Goal: Task Accomplishment & Management: Use online tool/utility

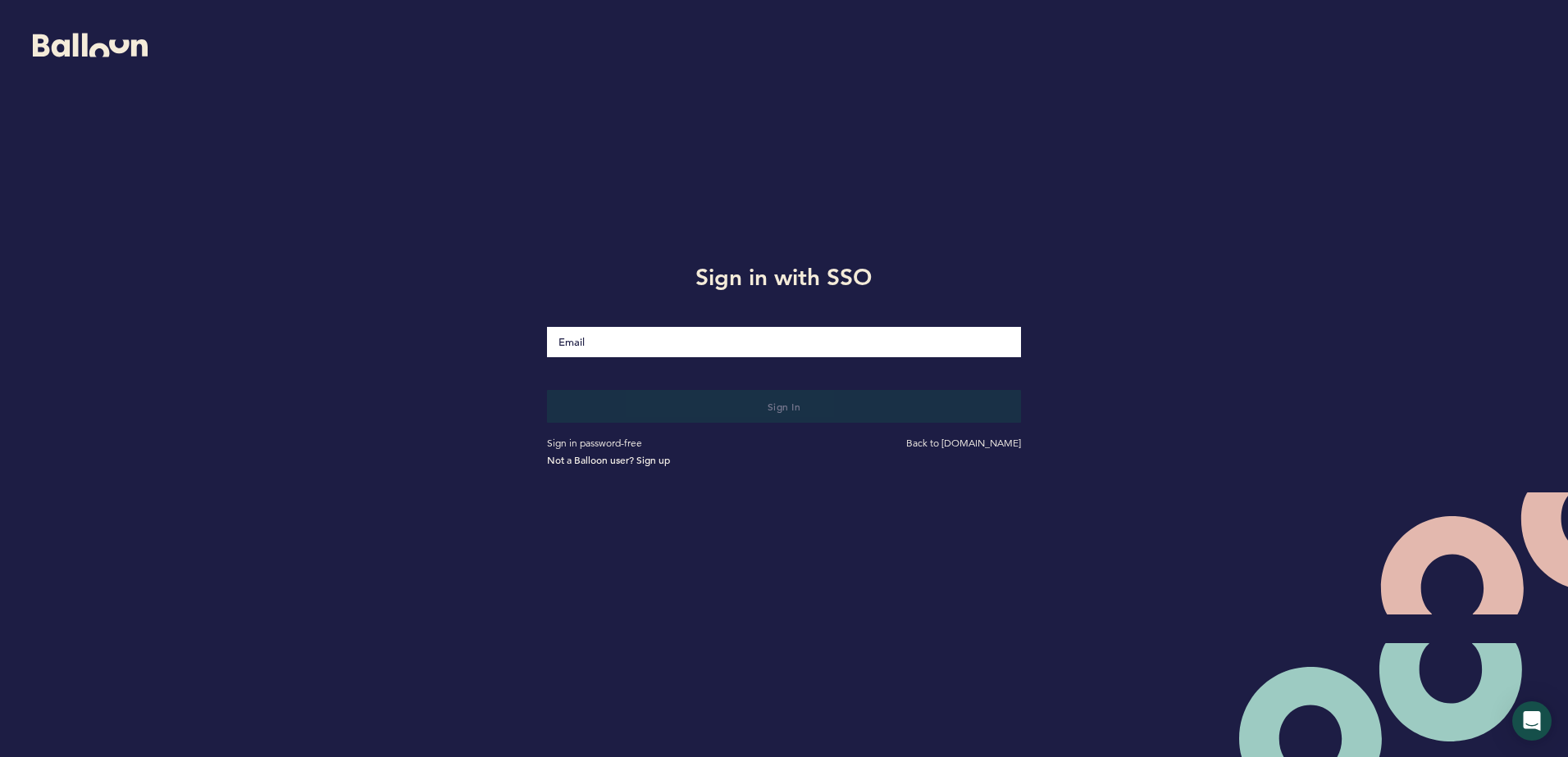
click at [723, 354] on input "Email" at bounding box center [784, 342] width 473 height 30
type input "[EMAIL_ADDRESS][DOMAIN_NAME]"
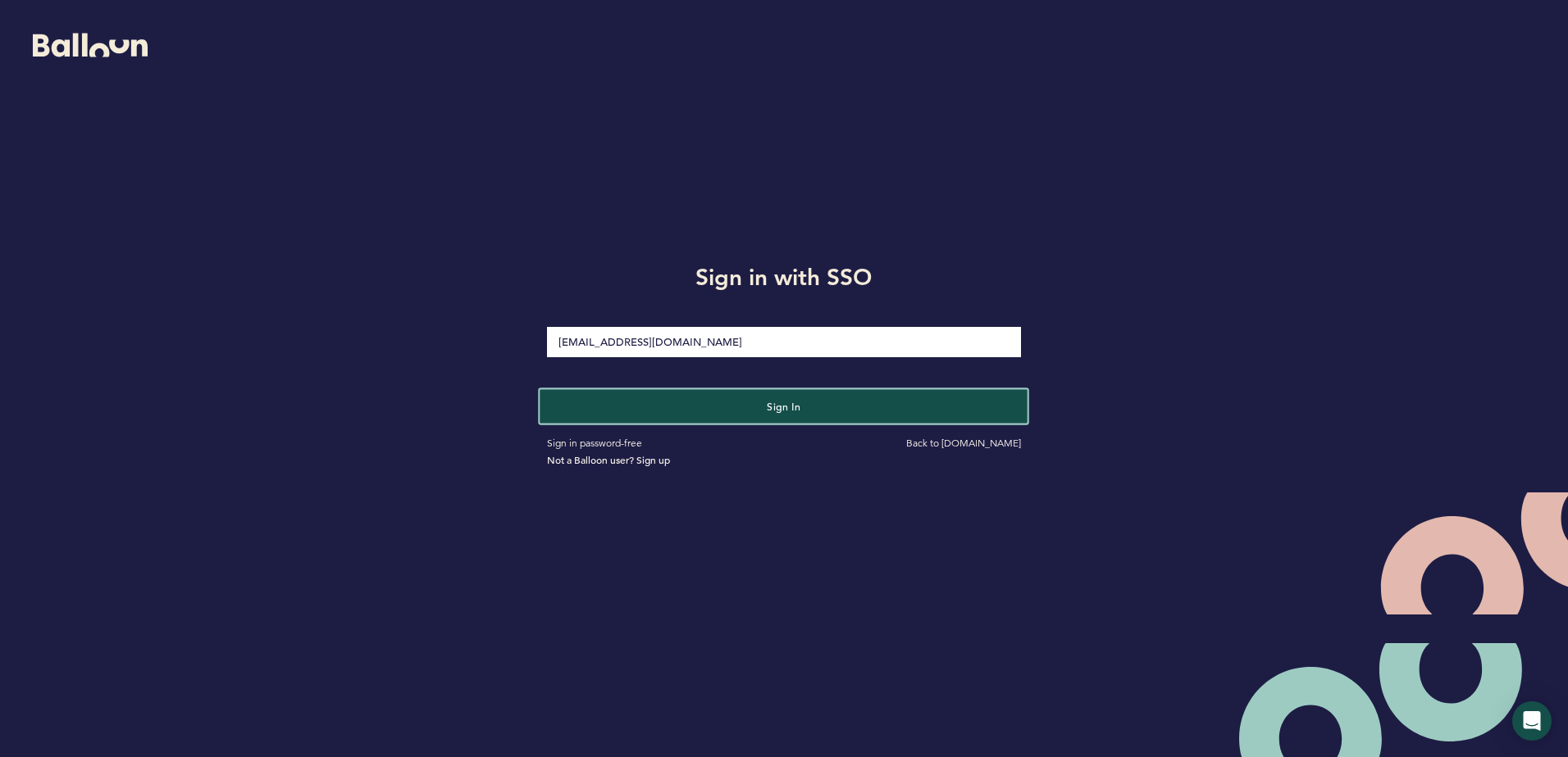
click at [687, 405] on button "Sign in" at bounding box center [784, 406] width 488 height 34
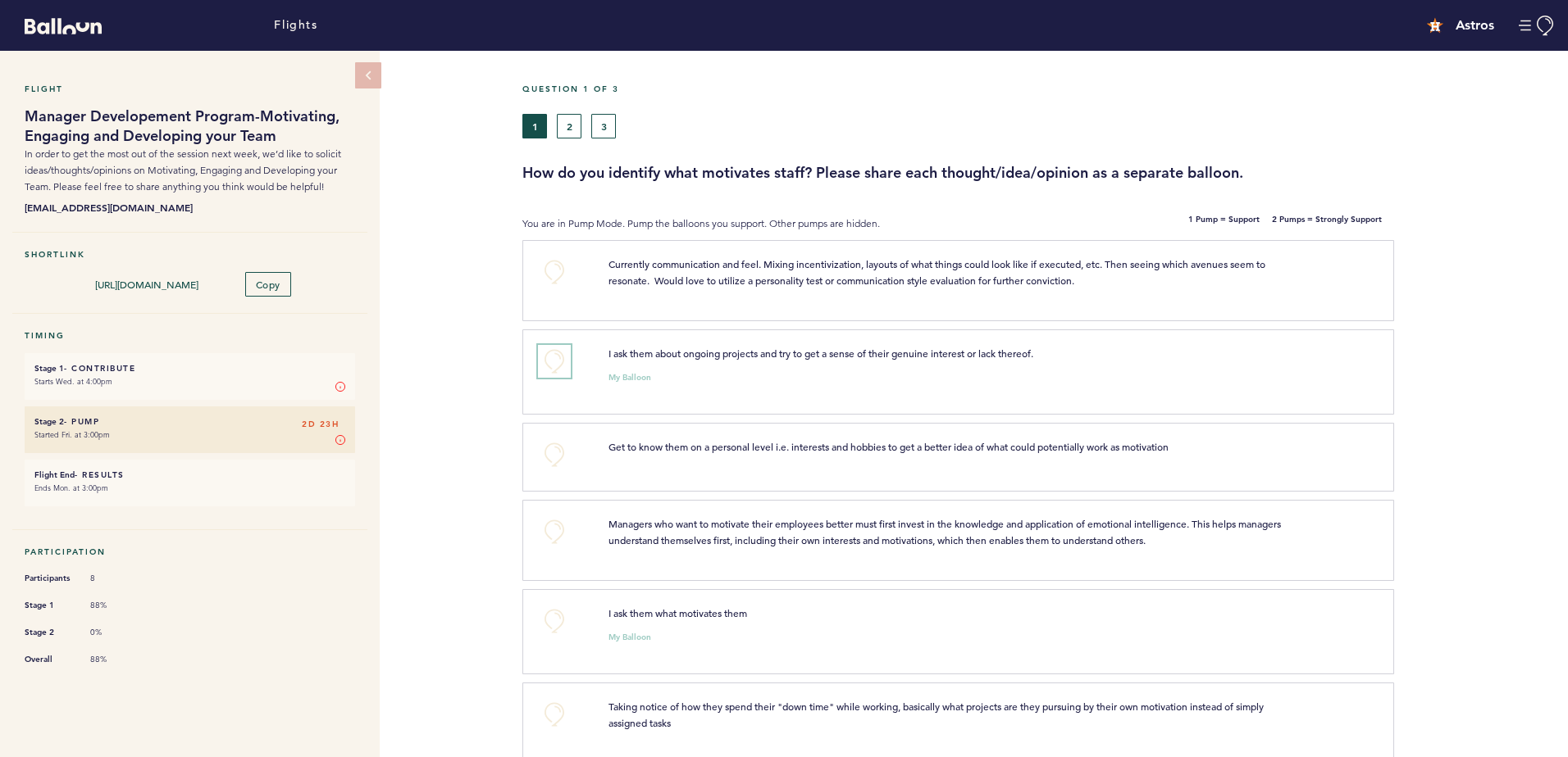
click at [548, 354] on button "+0" at bounding box center [554, 361] width 33 height 33
click at [554, 619] on button "+0" at bounding box center [554, 621] width 33 height 33
click at [554, 619] on span "+1" at bounding box center [554, 619] width 11 height 16
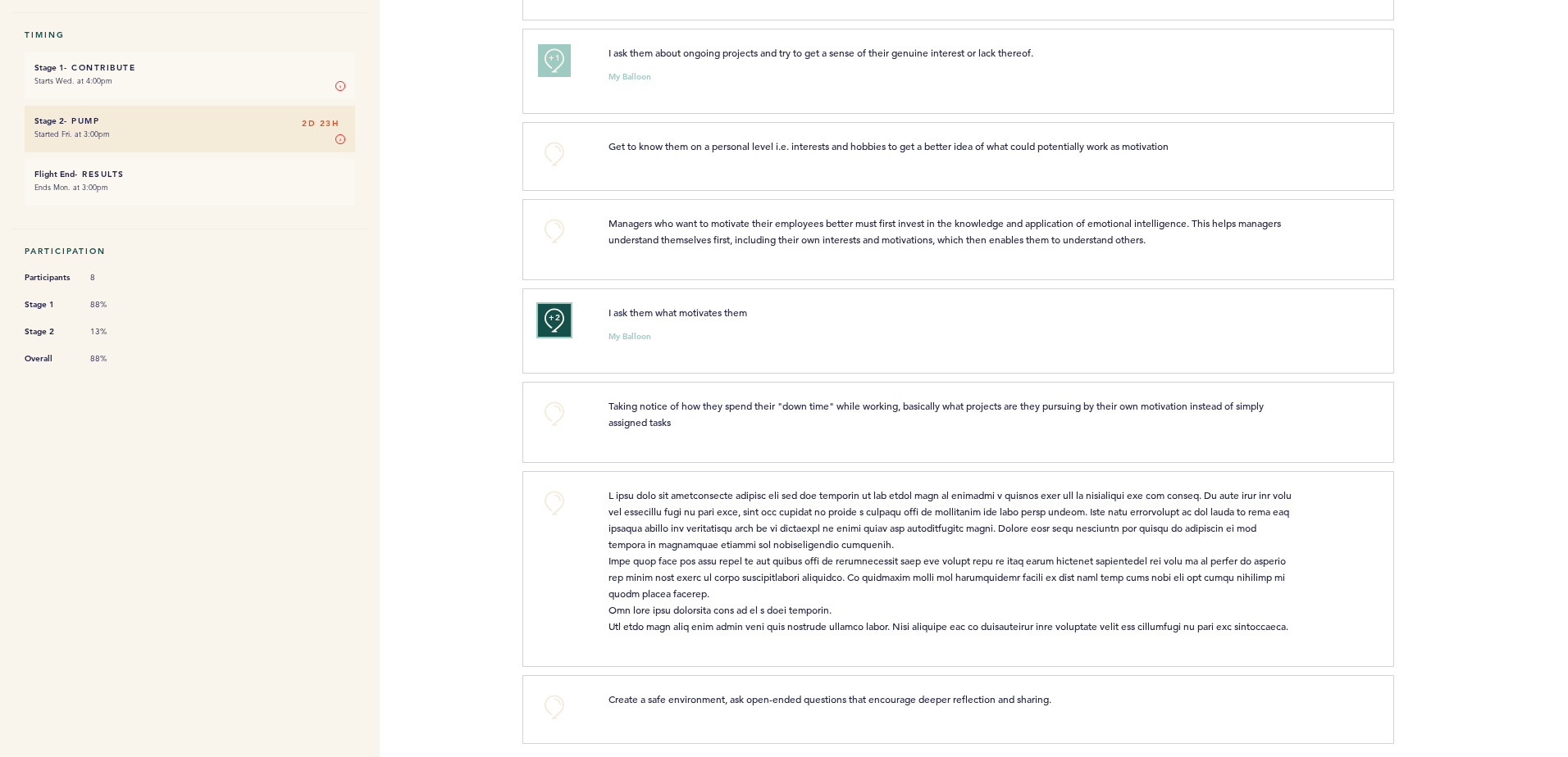
scroll to position [328, 0]
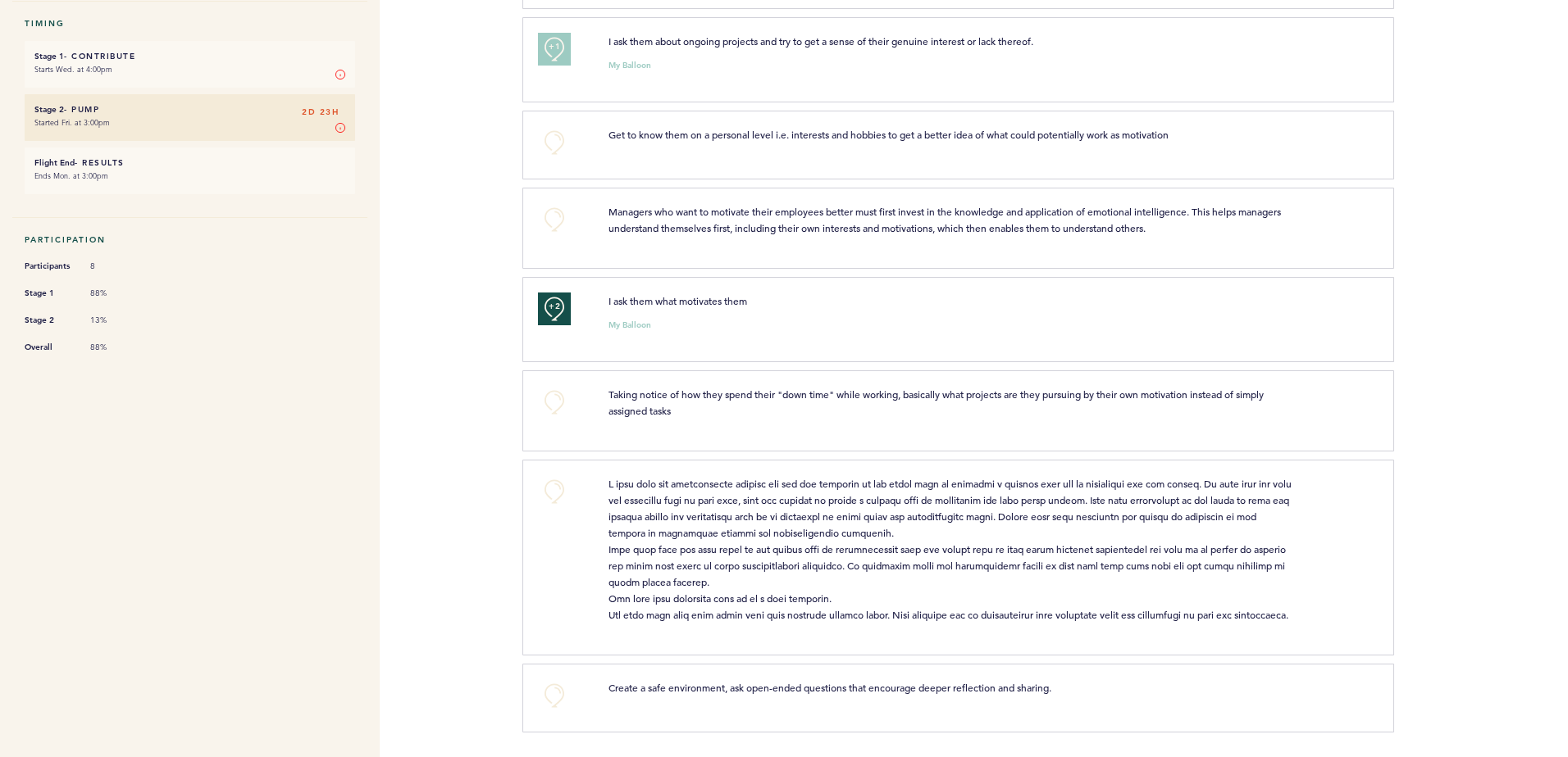
click at [489, 460] on div "Flights Astros [EMAIL_ADDRESS][DOMAIN_NAME] Team Domain: astros Notification Pr…" at bounding box center [784, 378] width 1568 height 757
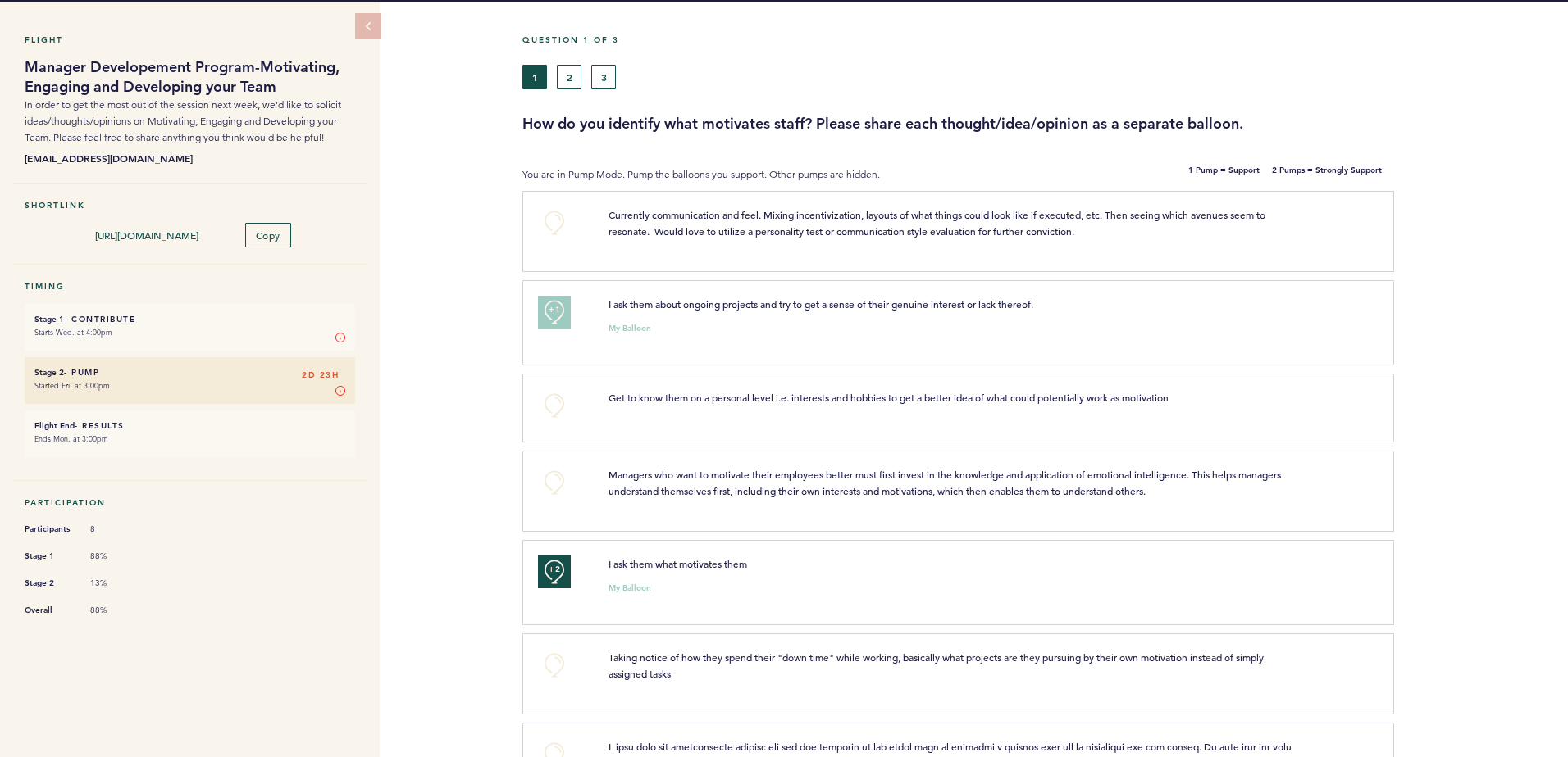
scroll to position [0, 0]
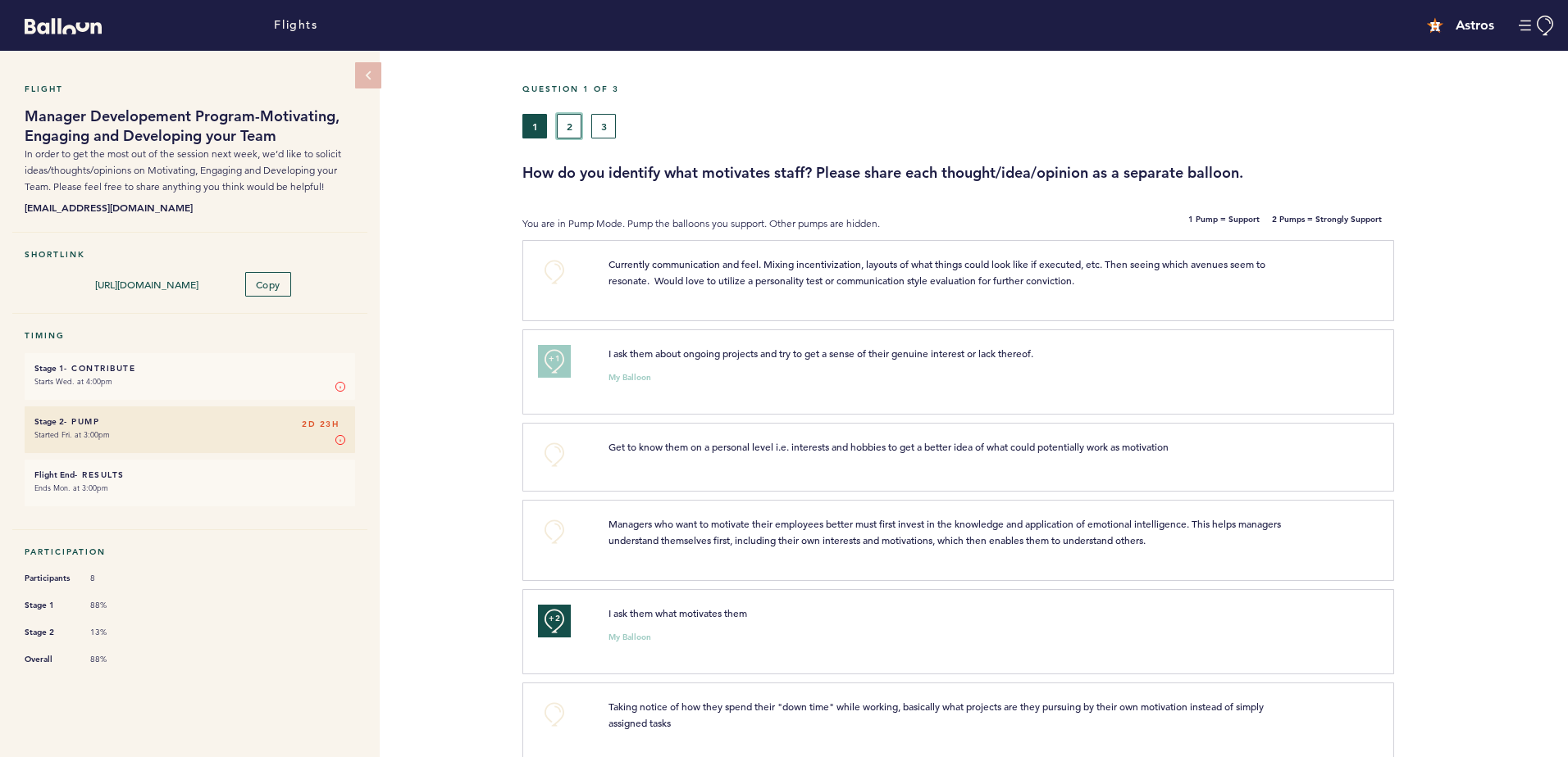
click at [564, 133] on button "2" at bounding box center [569, 126] width 25 height 25
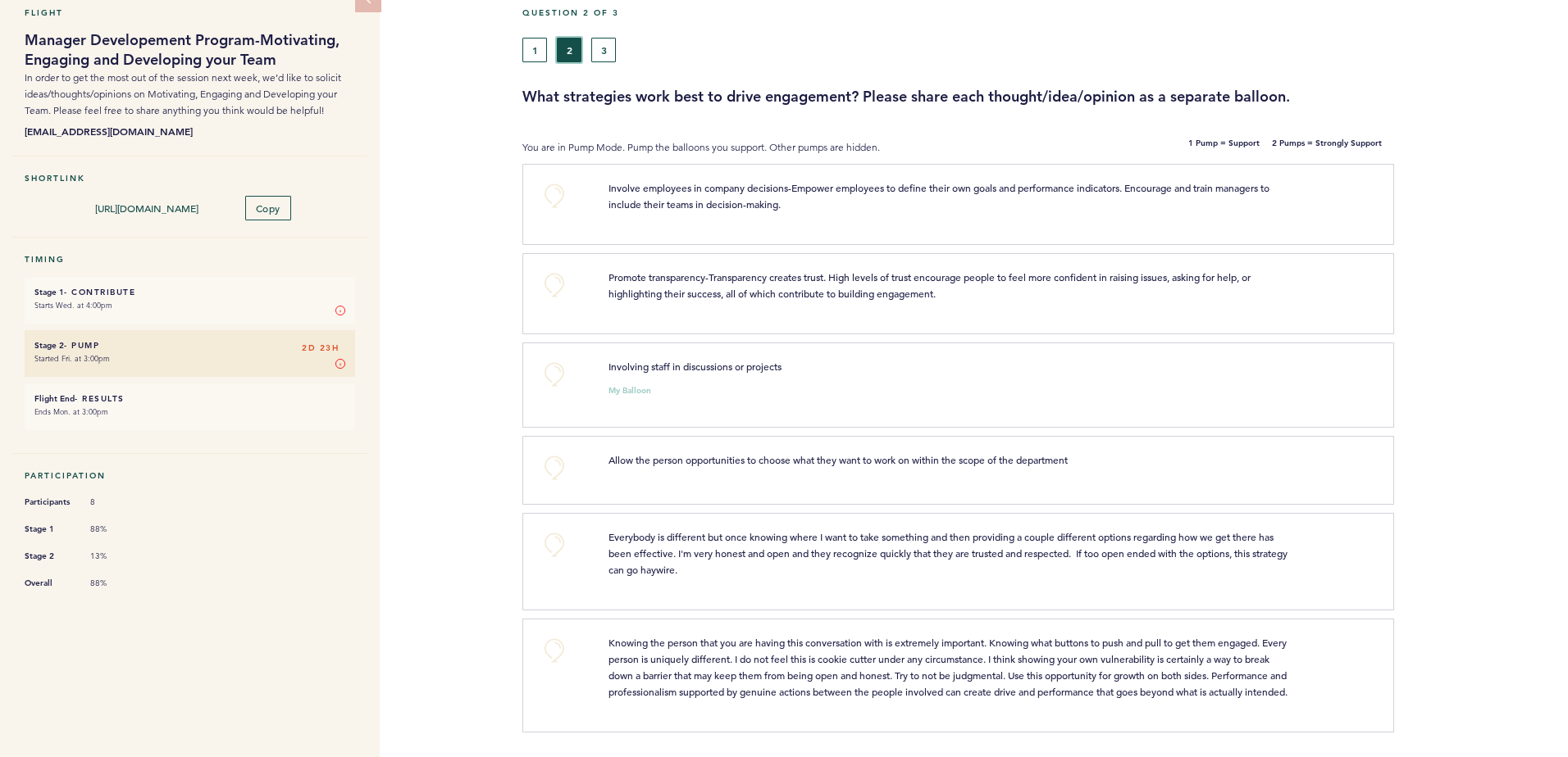
scroll to position [141, 0]
click at [547, 358] on button "+0" at bounding box center [554, 374] width 33 height 33
click at [547, 358] on button "+1" at bounding box center [554, 374] width 33 height 33
click at [561, 180] on button "+0" at bounding box center [554, 196] width 33 height 33
click at [543, 269] on button "+0" at bounding box center [554, 286] width 33 height 33
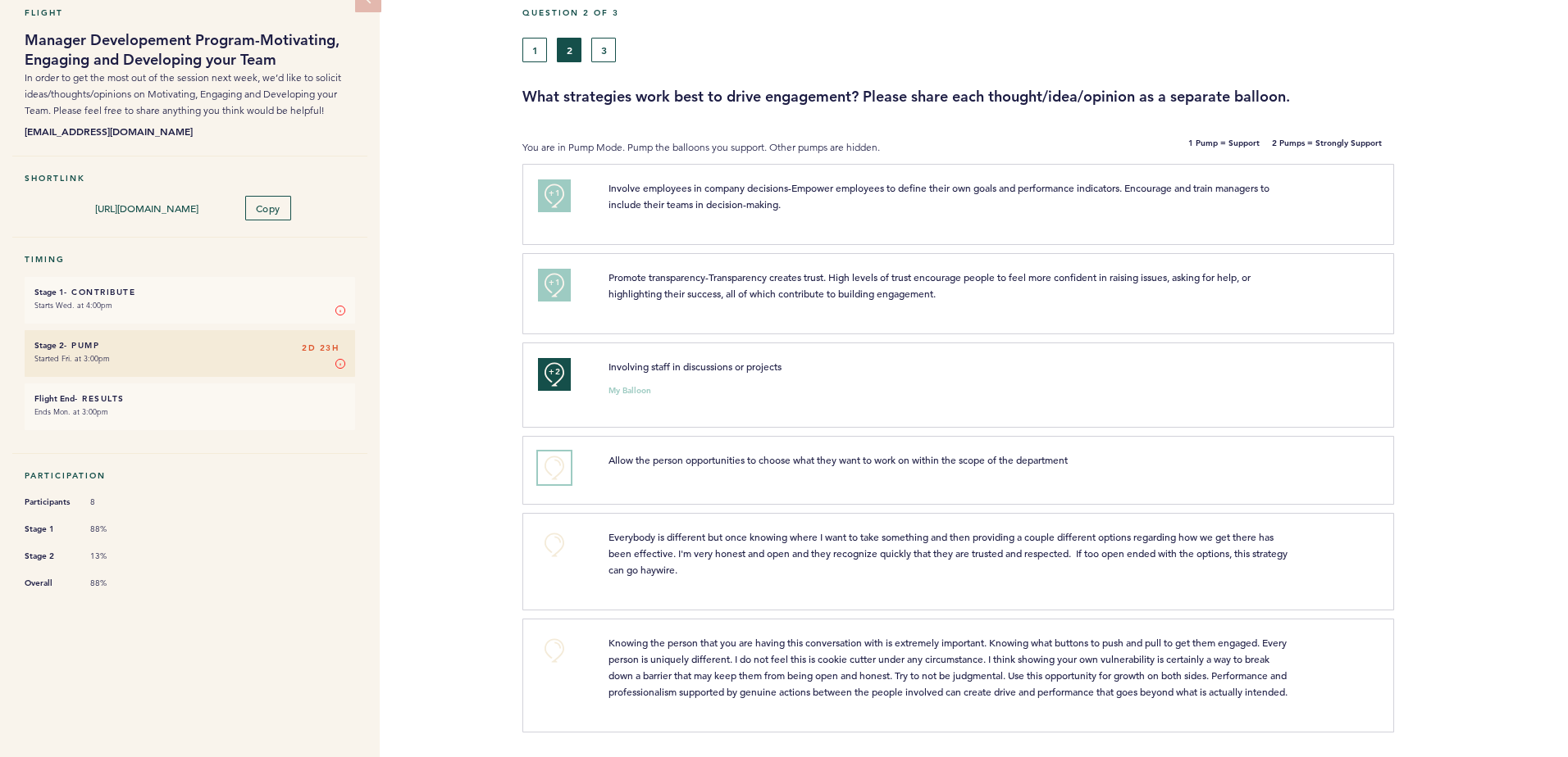
click at [543, 452] on button "+0" at bounding box center [554, 468] width 33 height 33
click at [543, 452] on button "+1" at bounding box center [554, 468] width 33 height 33
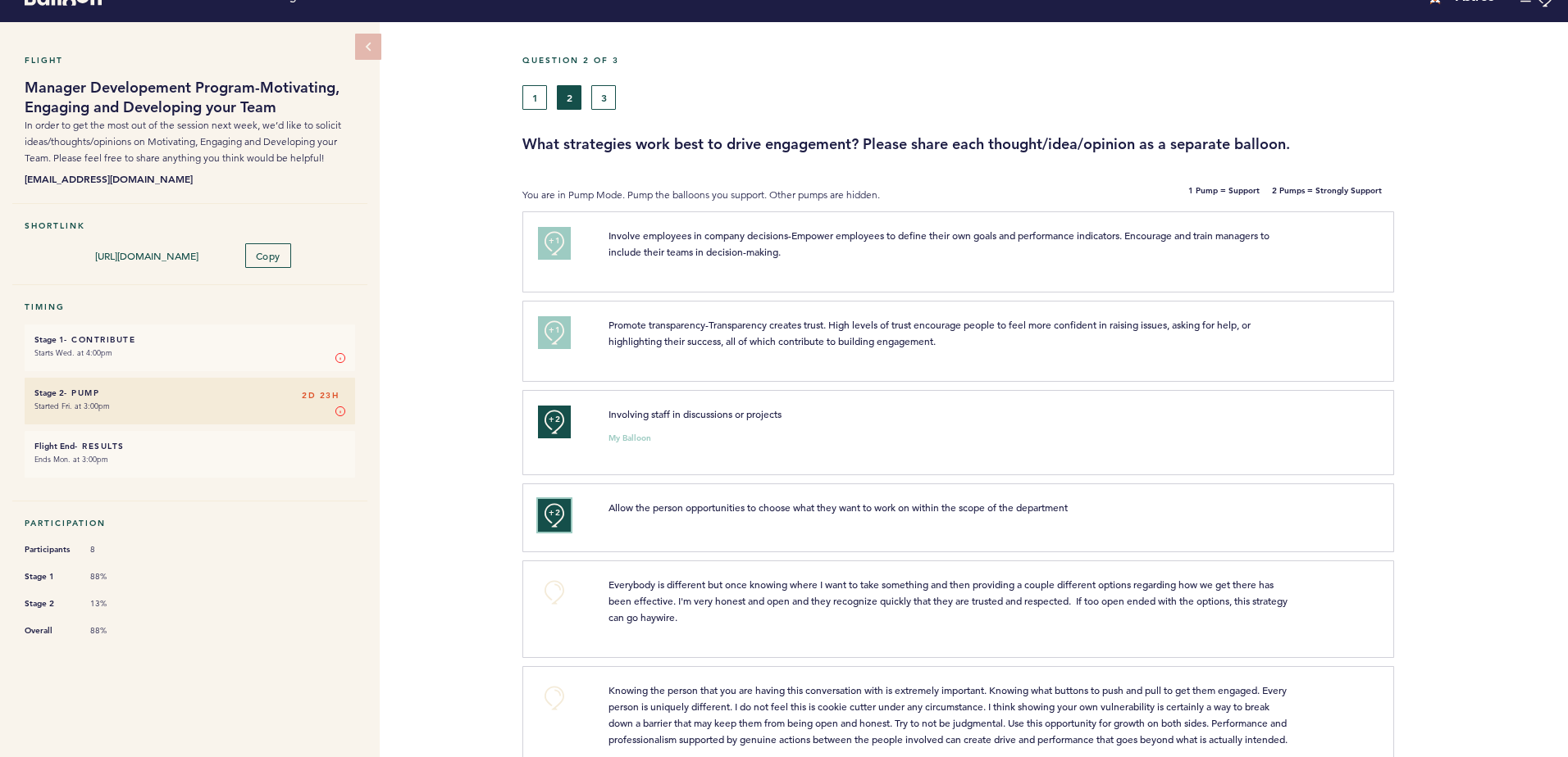
scroll to position [0, 0]
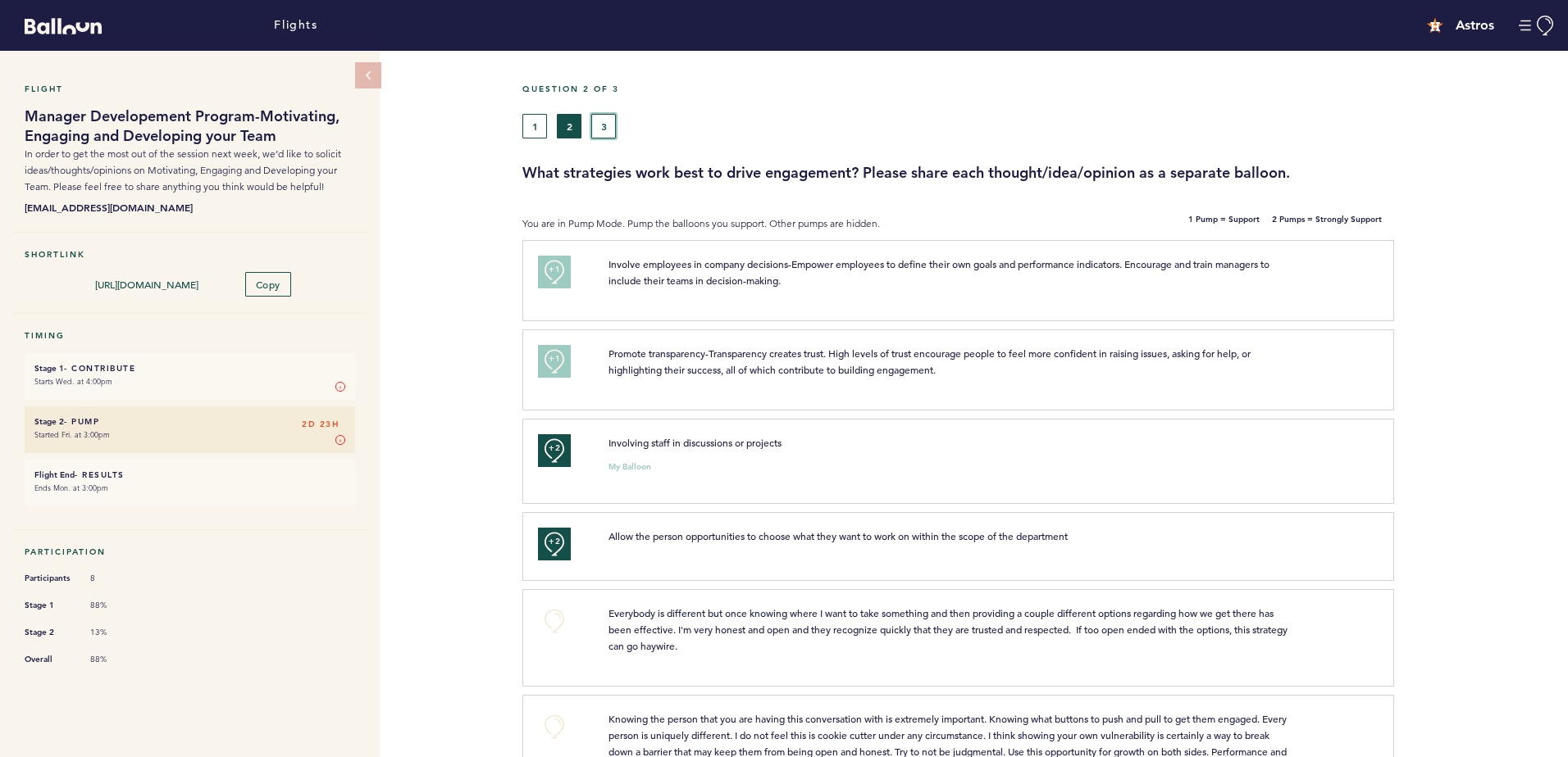
click at [610, 131] on button "3" at bounding box center [603, 126] width 25 height 25
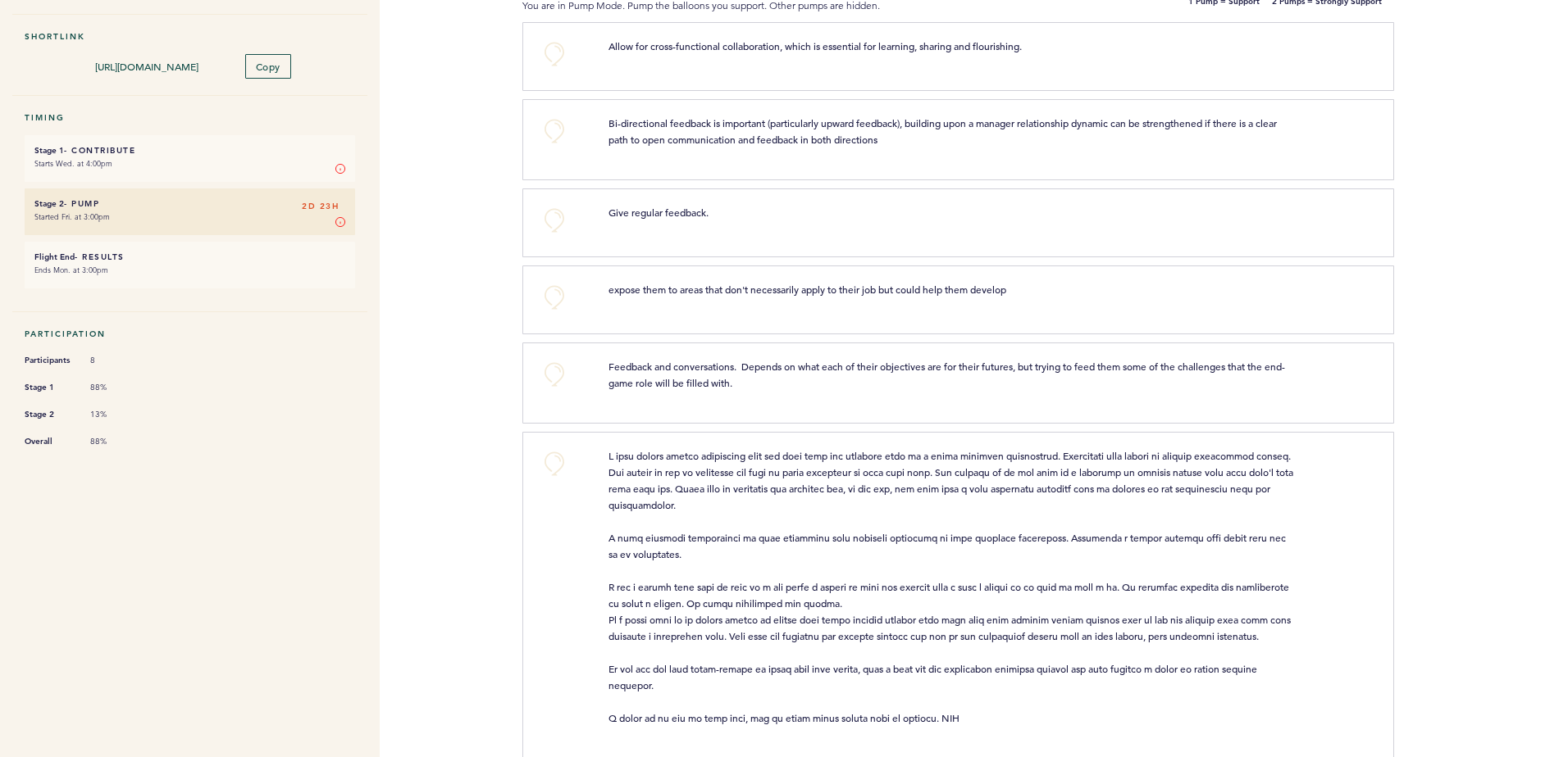
scroll to position [243, 0]
